Goal: Use online tool/utility: Utilize a website feature to perform a specific function

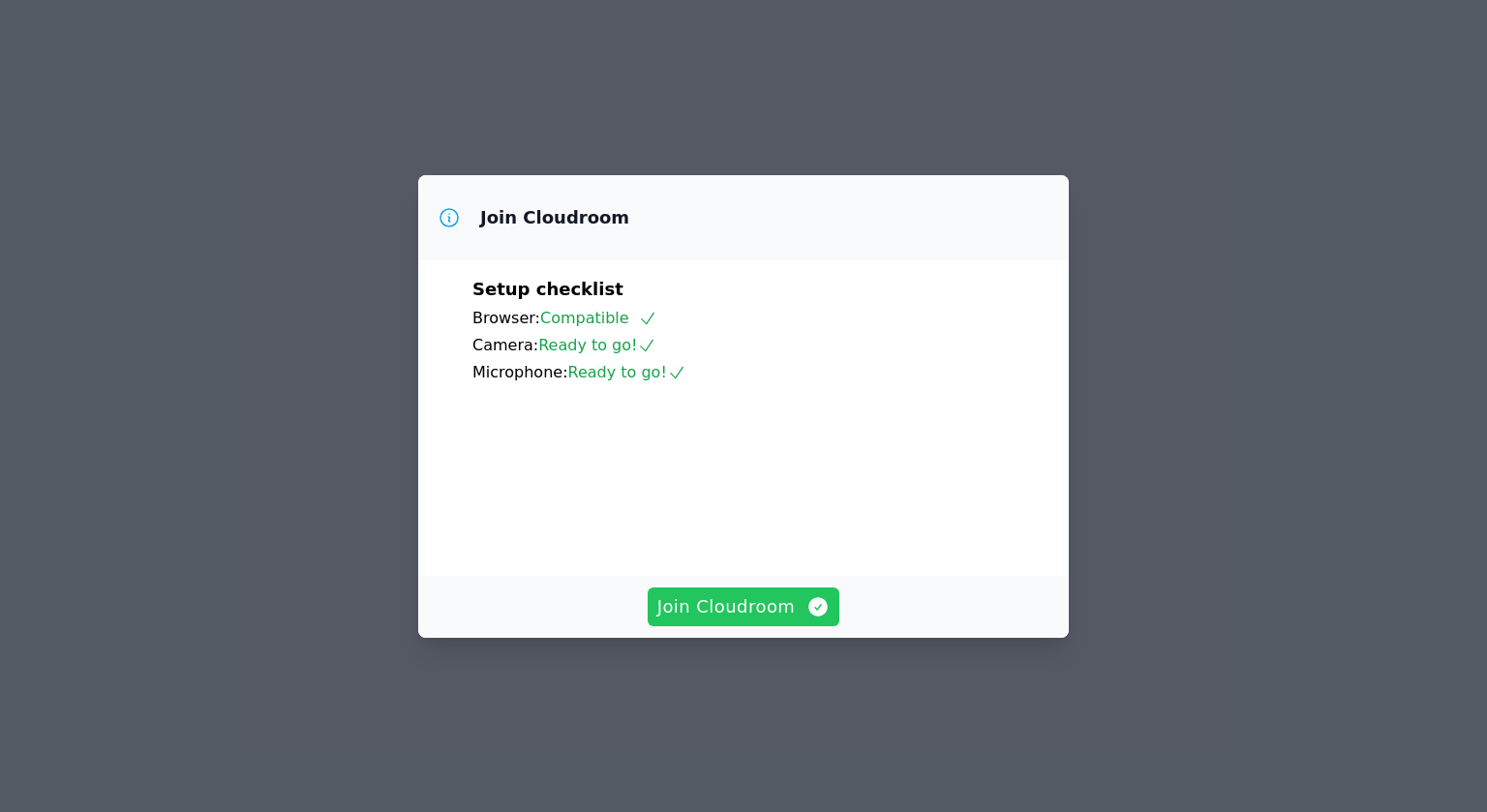
click at [754, 621] on span "Join Cloudroom" at bounding box center [744, 607] width 173 height 27
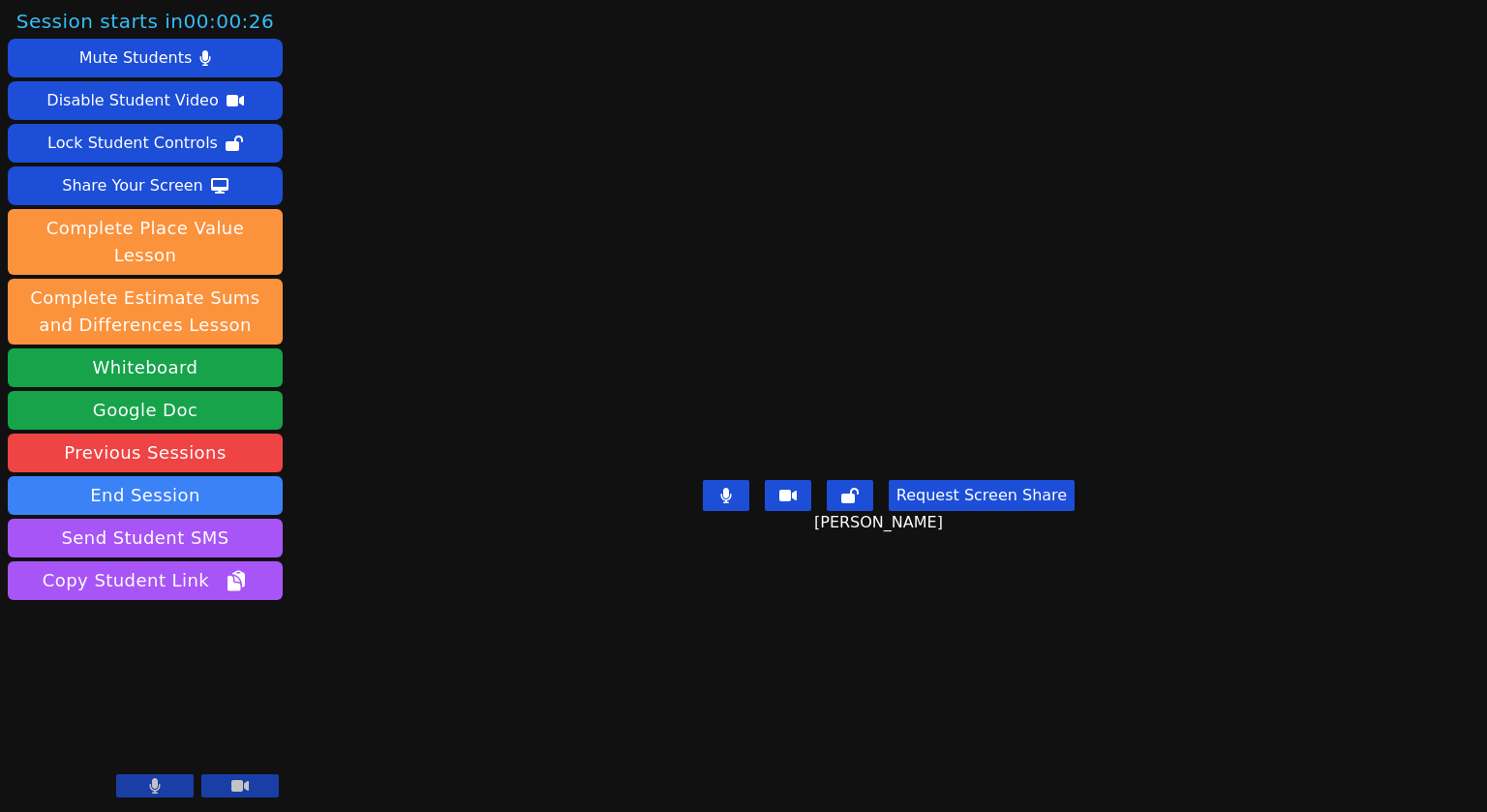
click at [149, 784] on icon at bounding box center [154, 786] width 12 height 16
click at [139, 789] on button at bounding box center [155, 786] width 78 height 23
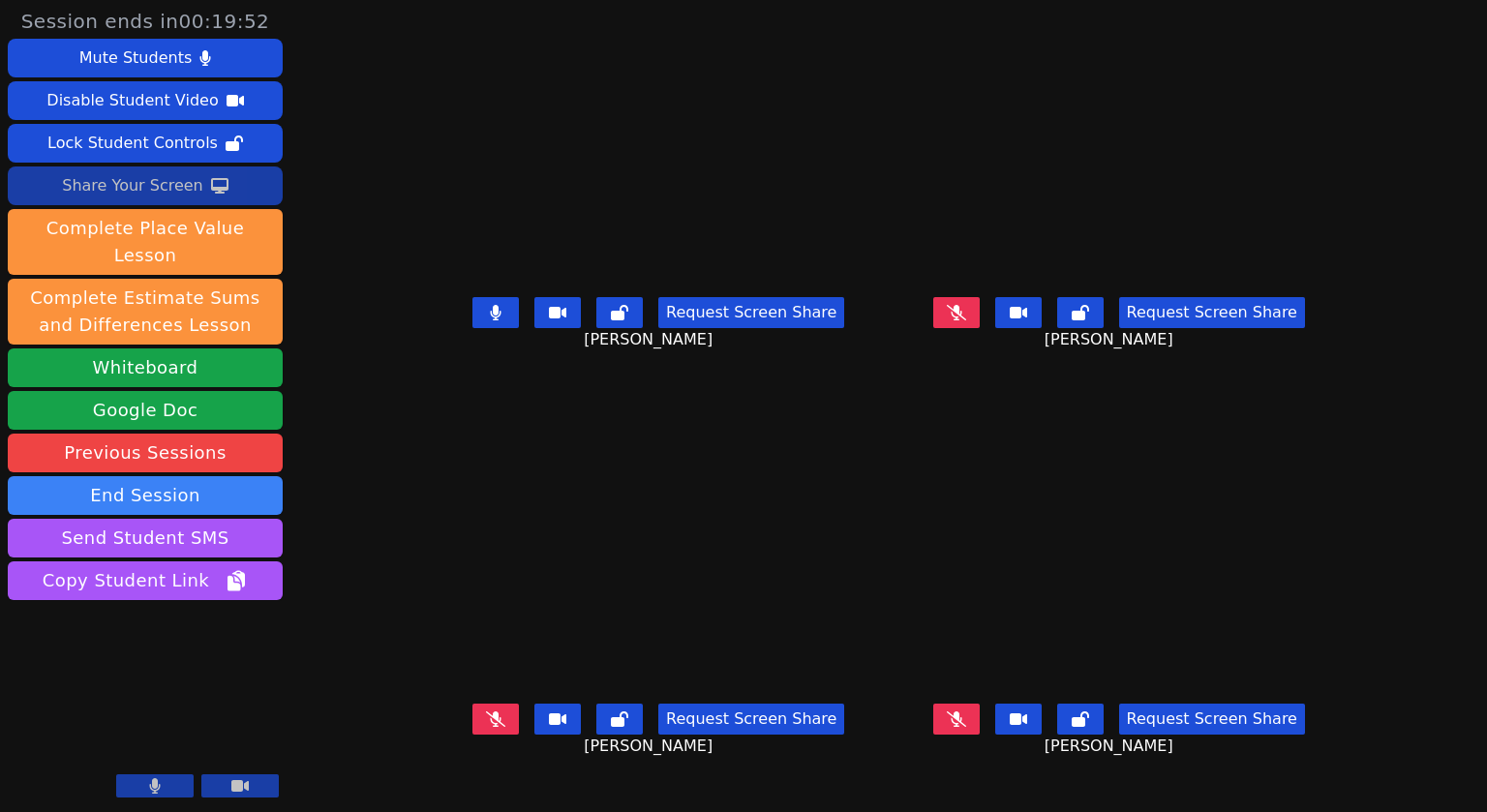
click at [150, 190] on div "Share Your Screen" at bounding box center [132, 186] width 141 height 31
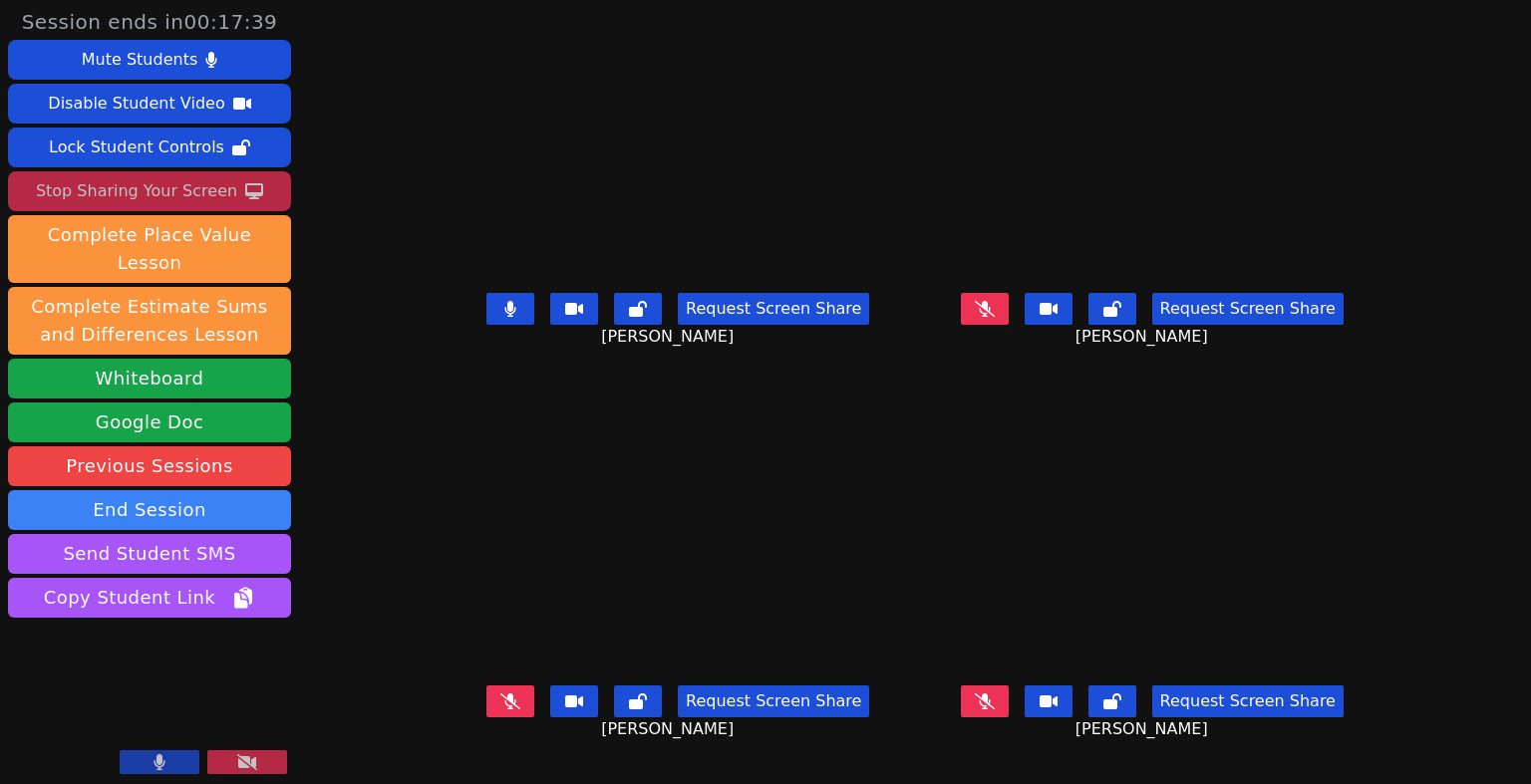
click at [486, 325] on button at bounding box center [510, 309] width 48 height 32
click at [123, 185] on div "Stop Sharing Your Screen" at bounding box center [136, 191] width 201 height 32
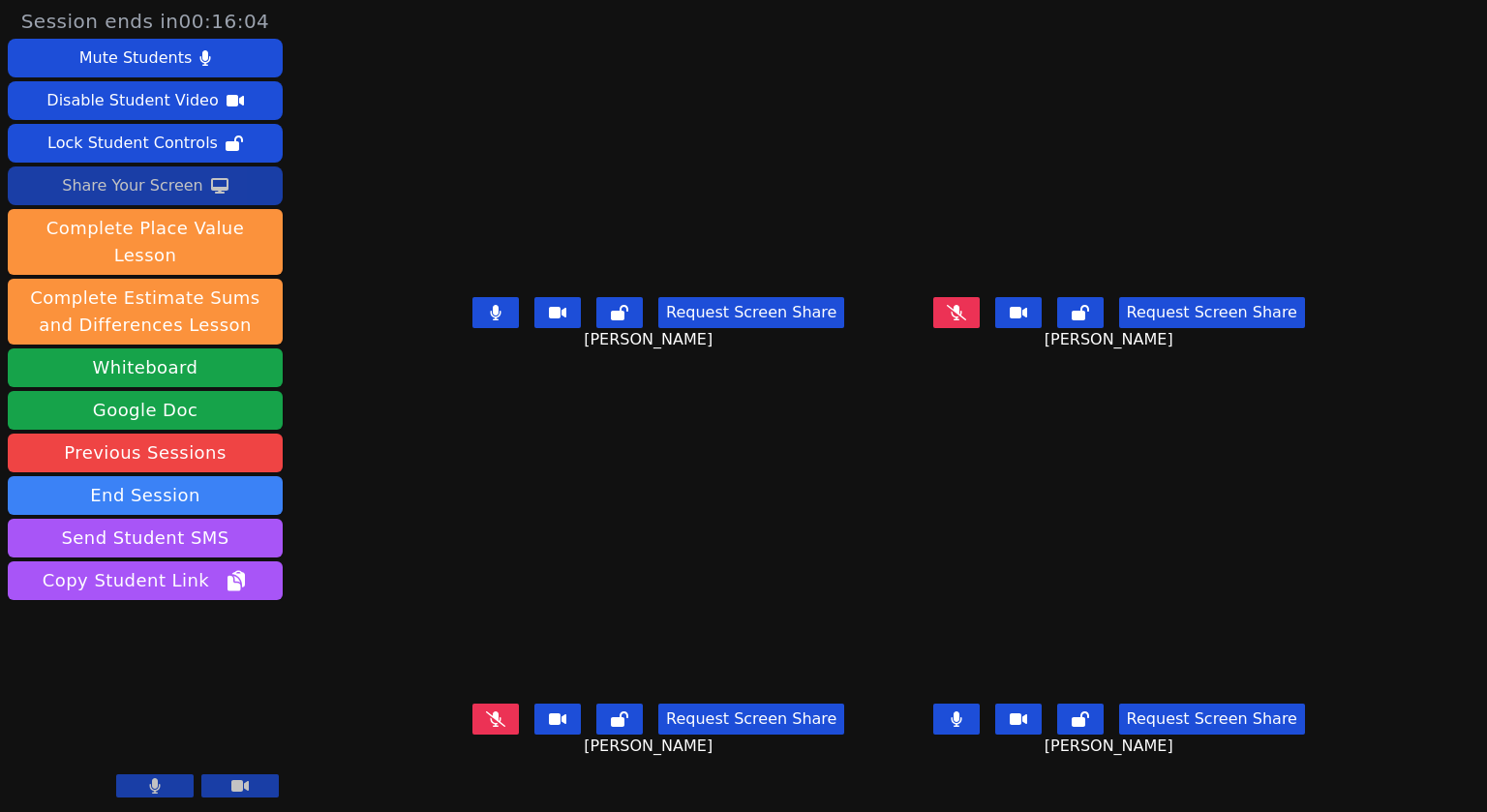
click at [123, 184] on div "Share Your Screen" at bounding box center [132, 186] width 141 height 31
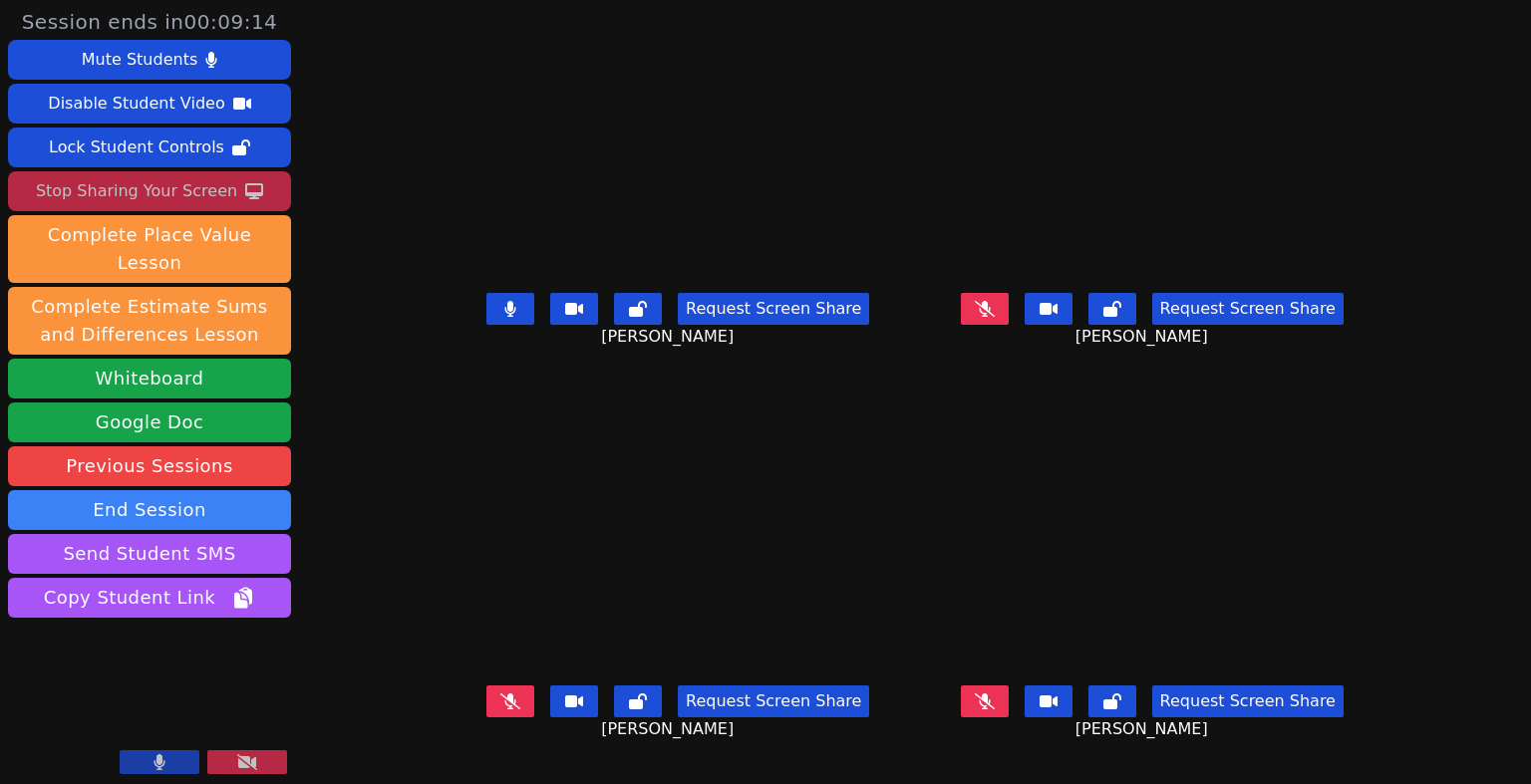
click at [504, 317] on icon at bounding box center [510, 309] width 12 height 16
click at [505, 317] on icon at bounding box center [510, 309] width 11 height 16
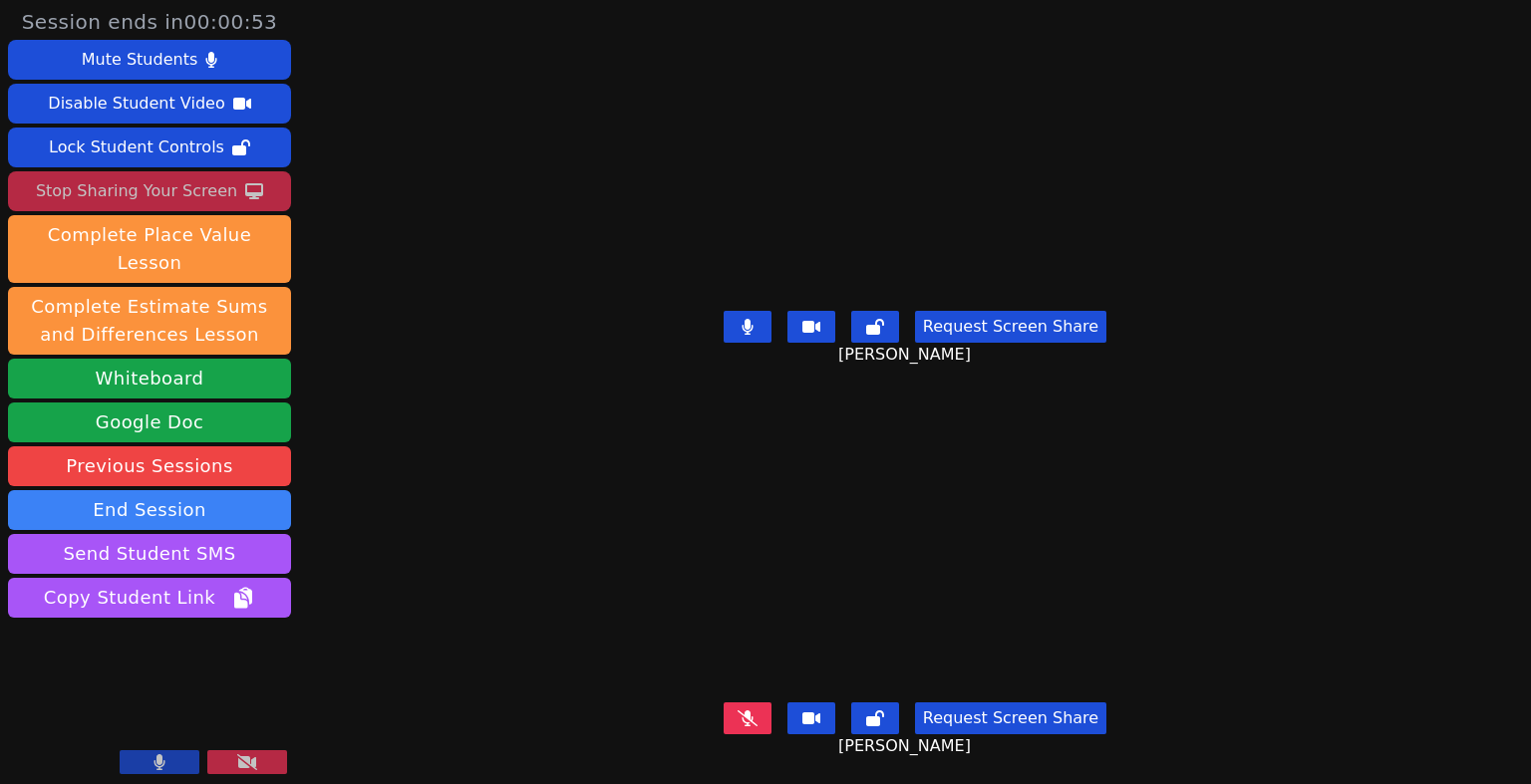
click at [119, 188] on div "Stop Sharing Your Screen" at bounding box center [136, 191] width 201 height 32
